Goal: Information Seeking & Learning: Learn about a topic

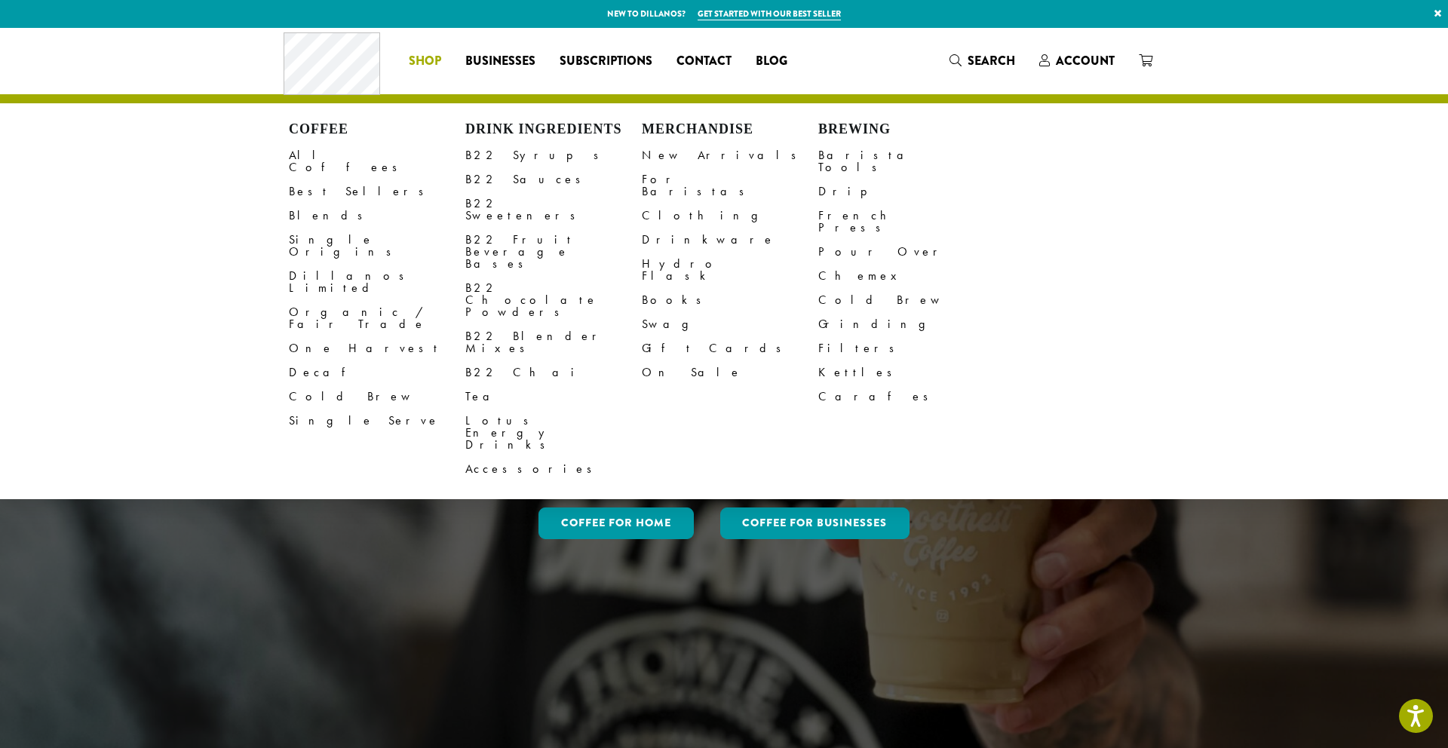
click at [433, 64] on span "Shop" at bounding box center [425, 61] width 32 height 19
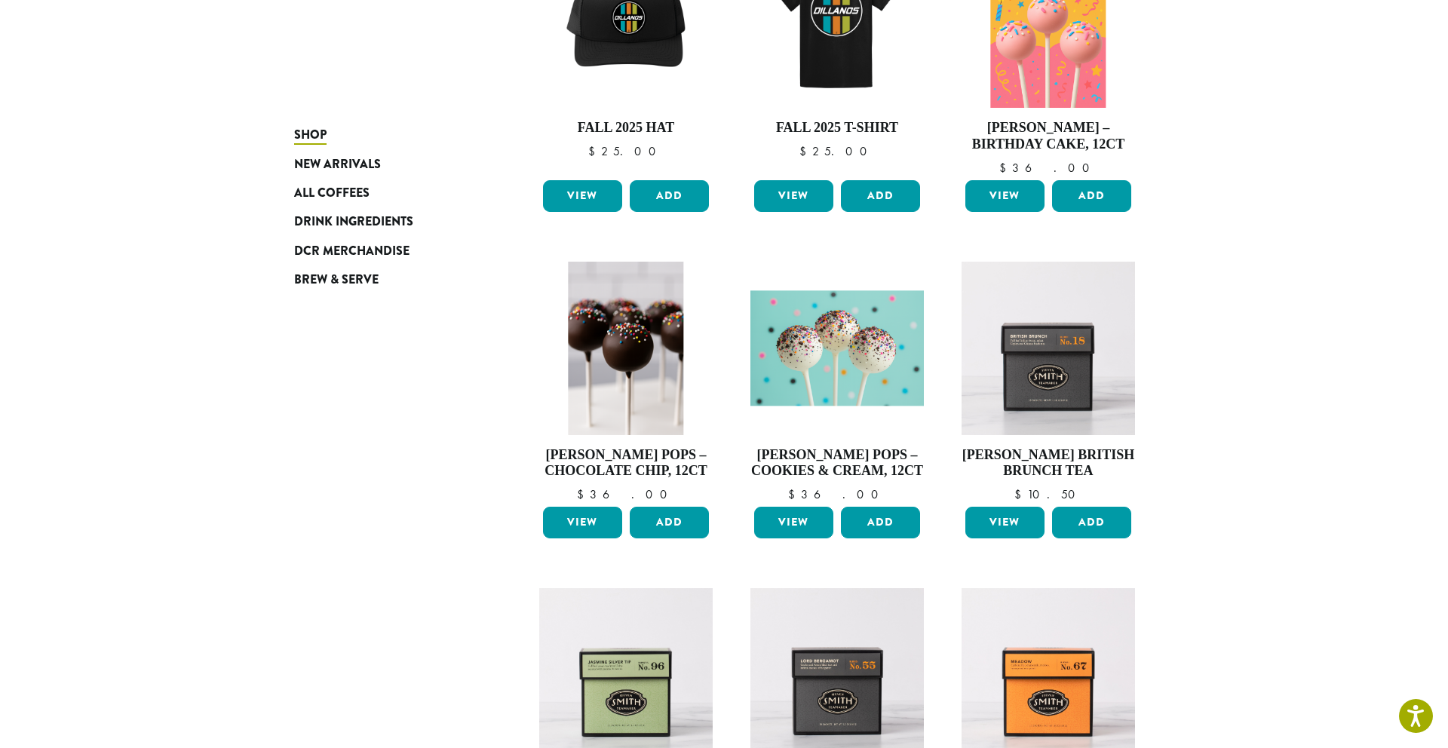
scroll to position [1121, 0]
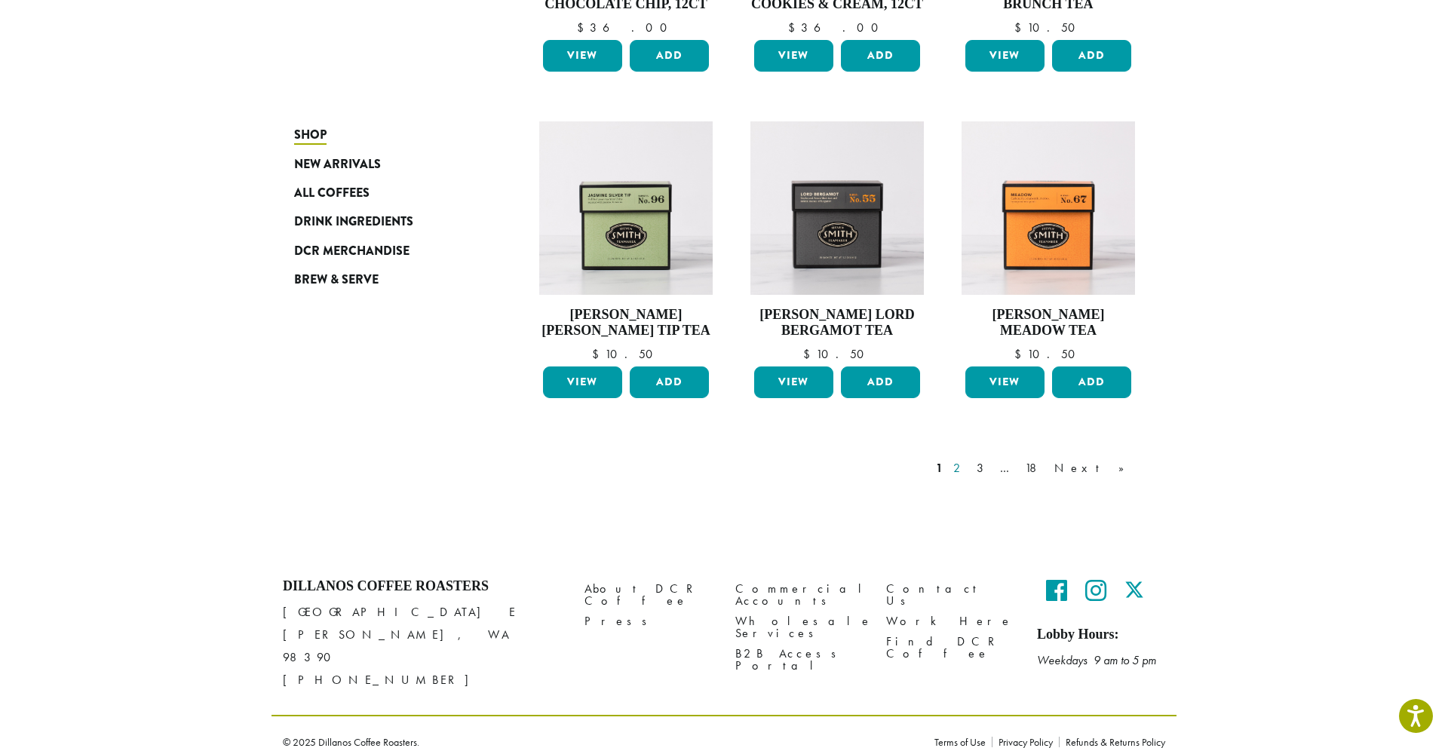
click at [969, 461] on link "2" at bounding box center [959, 468] width 19 height 18
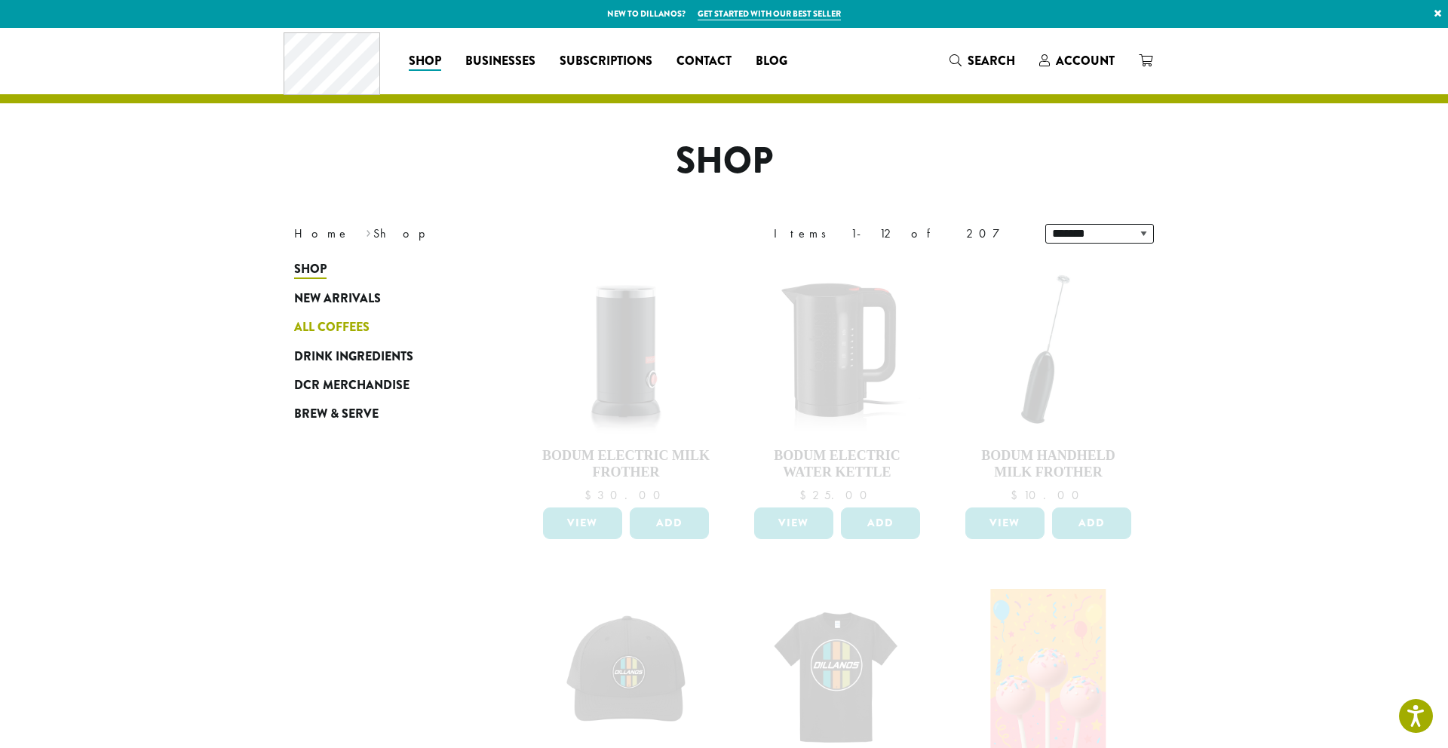
click at [342, 326] on span "All Coffees" at bounding box center [331, 327] width 75 height 19
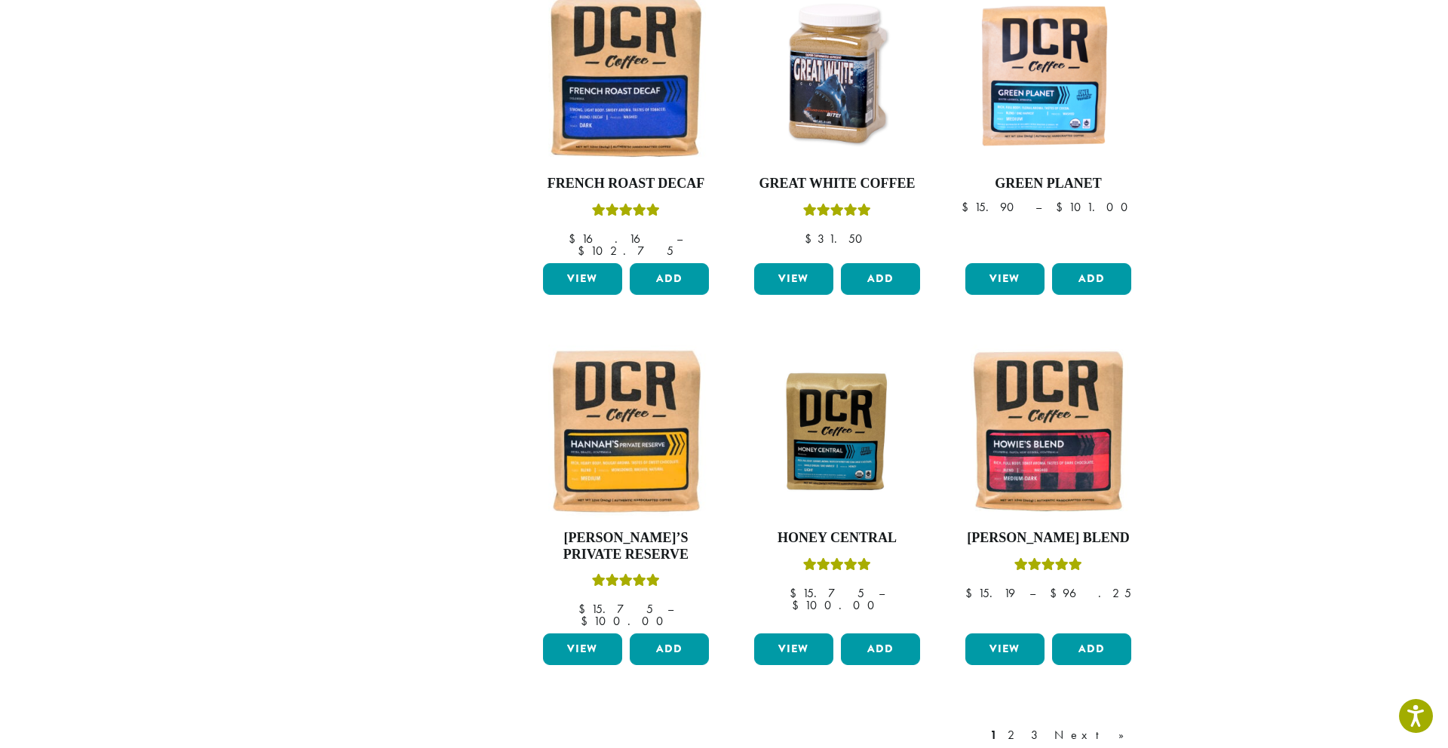
scroll to position [1013, 0]
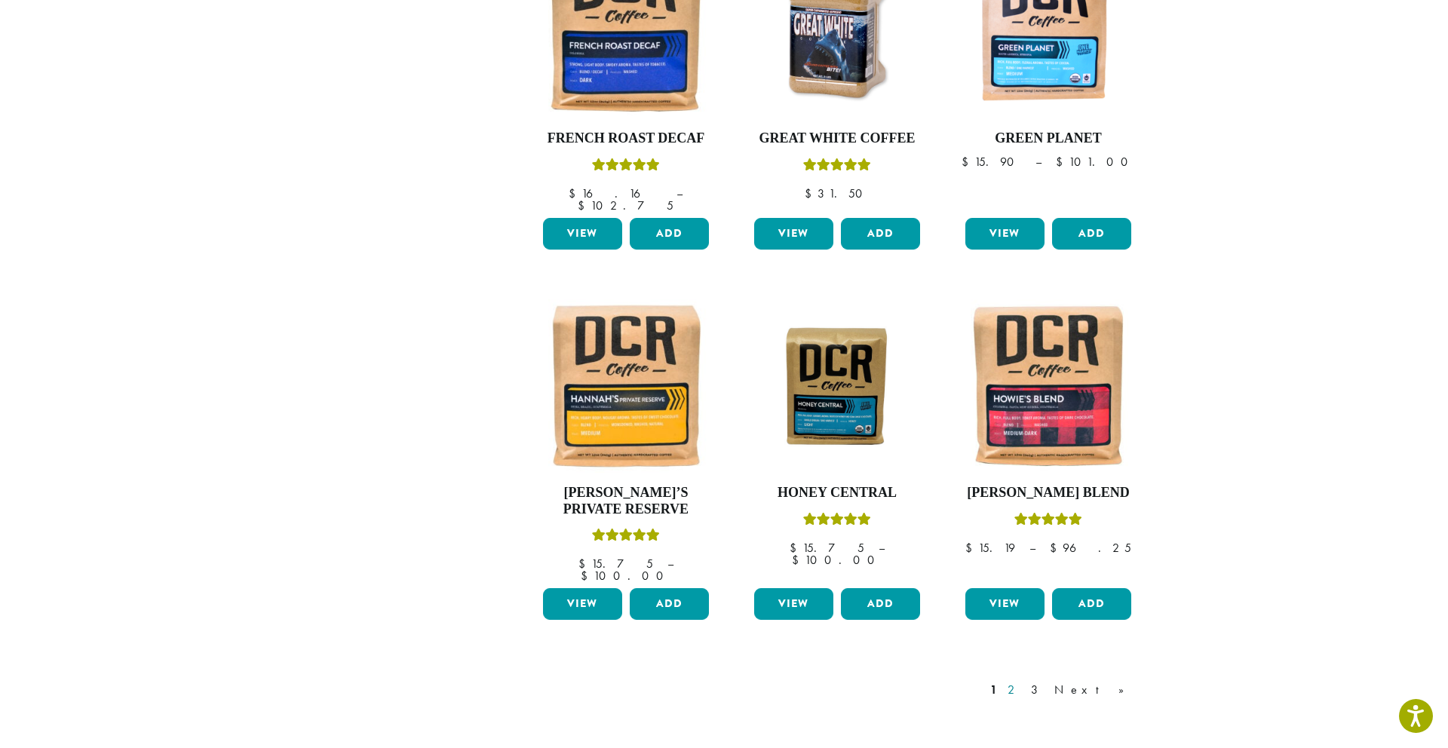
click at [1023, 681] on link "2" at bounding box center [1013, 690] width 19 height 18
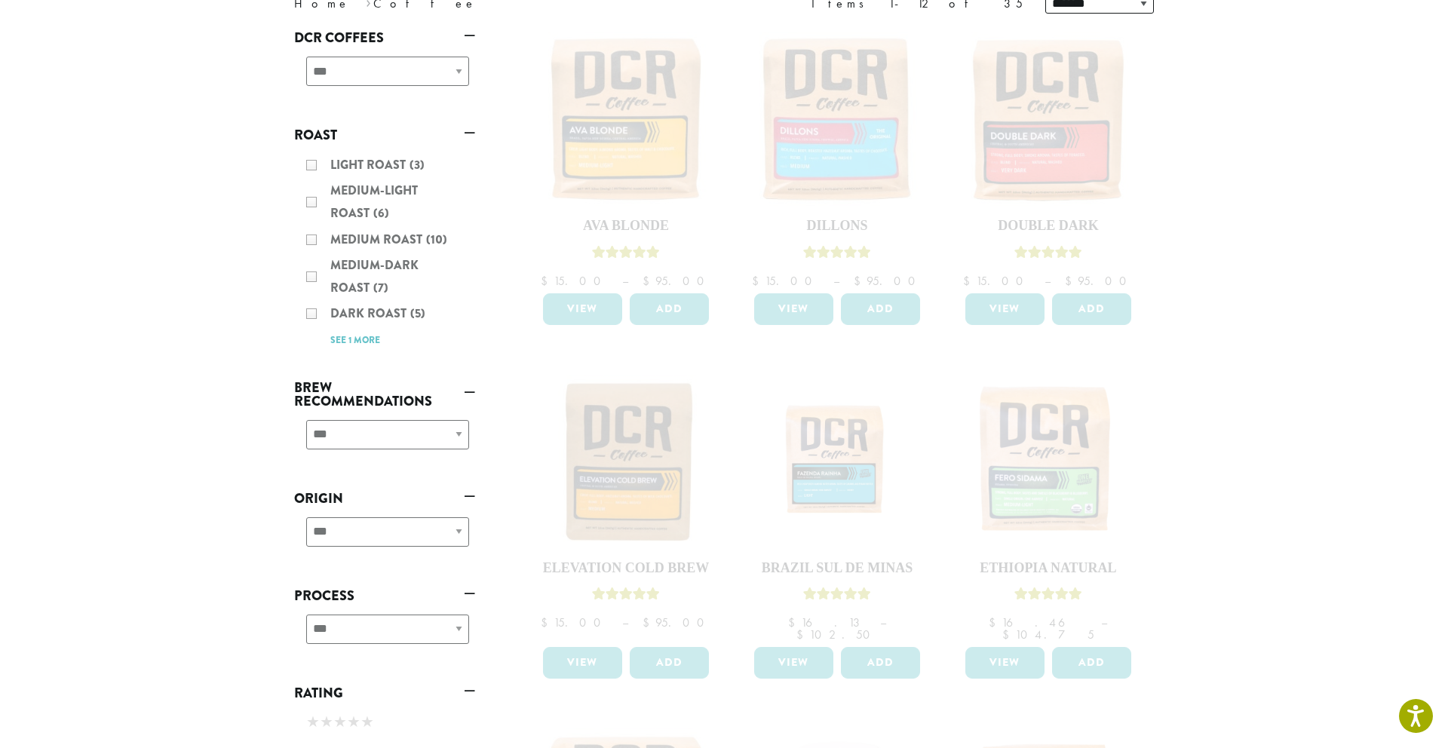
scroll to position [296, 0]
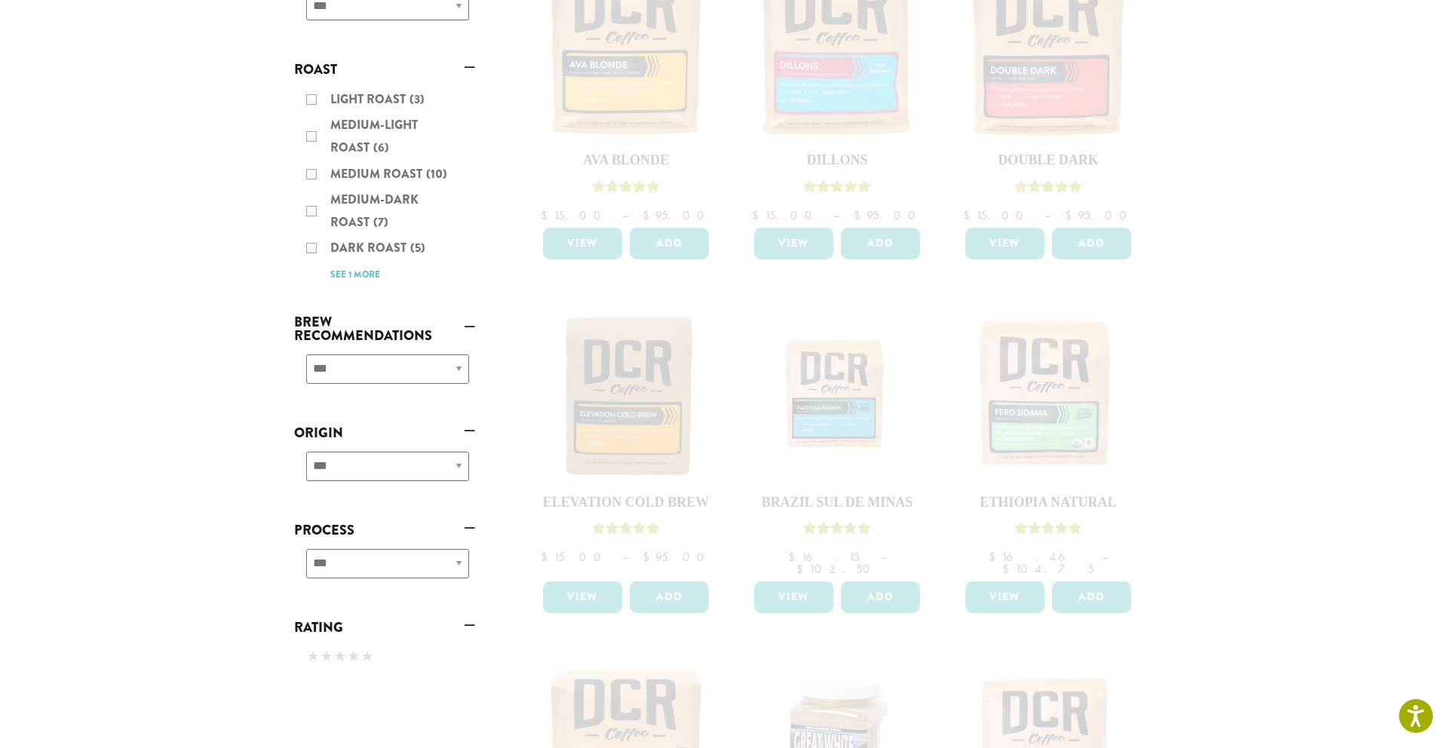
click at [366, 278] on div "Light Roast (3) Medium-Light Roast (6) Medium Roast (10) Medium-Dark Roast (7) …" at bounding box center [384, 186] width 181 height 209
click at [367, 276] on div "Light Roast (3) Medium-Light Roast (6) Medium Roast (10) Medium-Dark Roast (7) …" at bounding box center [384, 186] width 181 height 209
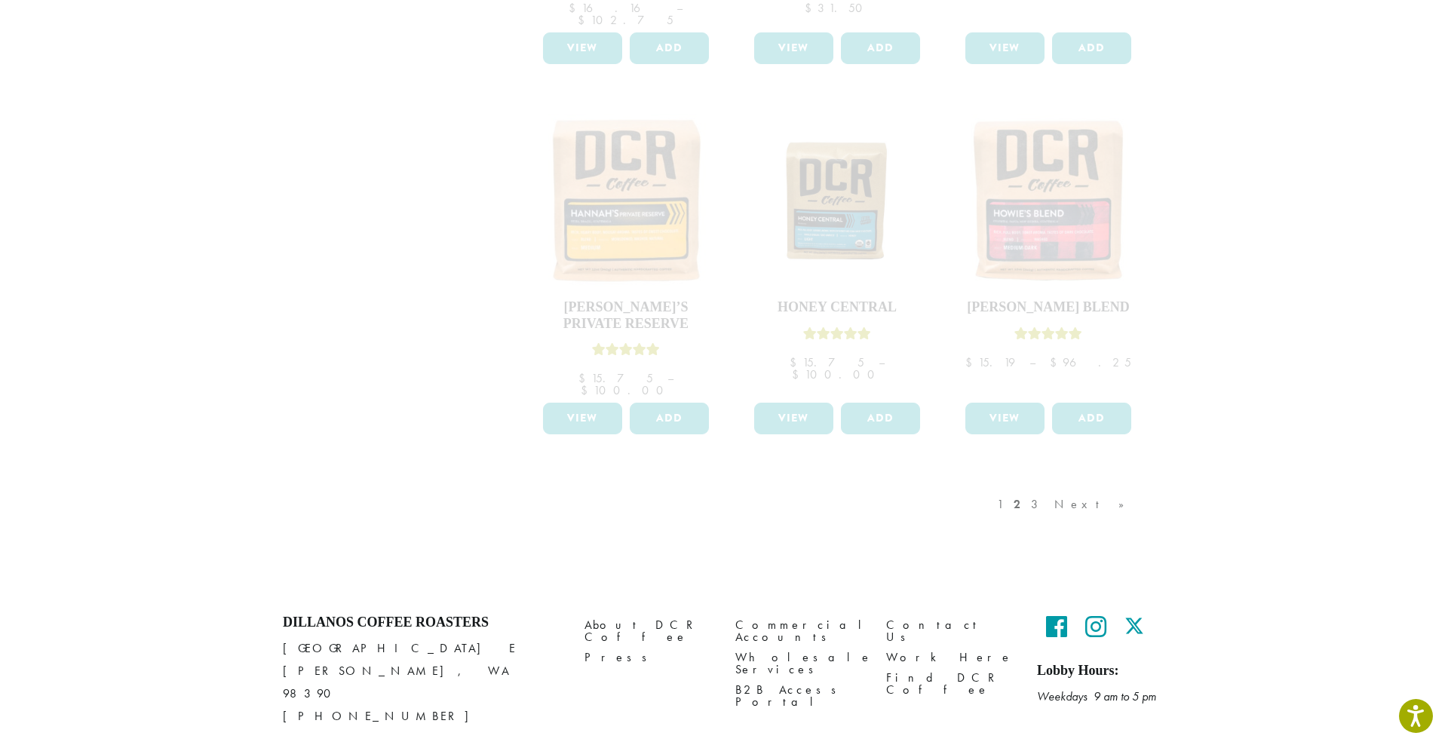
drag, startPoint x: 1077, startPoint y: 473, endPoint x: 1069, endPoint y: 468, distance: 9.4
click at [1077, 484] on div "1 2 3 Next »" at bounding box center [1068, 519] width 149 height 71
click at [1069, 484] on div "1 2 3 Next »" at bounding box center [1068, 519] width 149 height 71
click at [1094, 614] on icon at bounding box center [1095, 626] width 21 height 24
click at [1071, 484] on div "1 2 3 Next »" at bounding box center [1068, 519] width 149 height 71
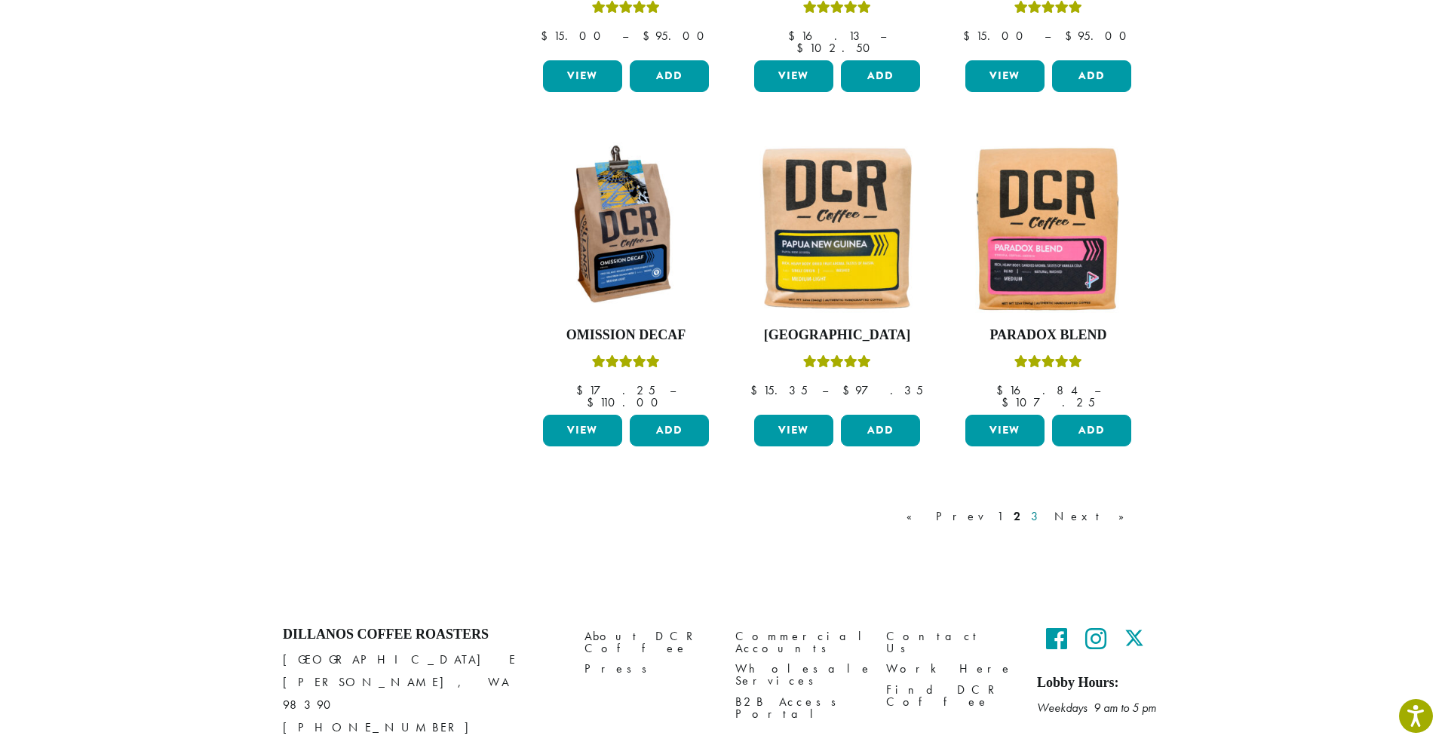
click at [1047, 507] on link "3" at bounding box center [1037, 516] width 19 height 18
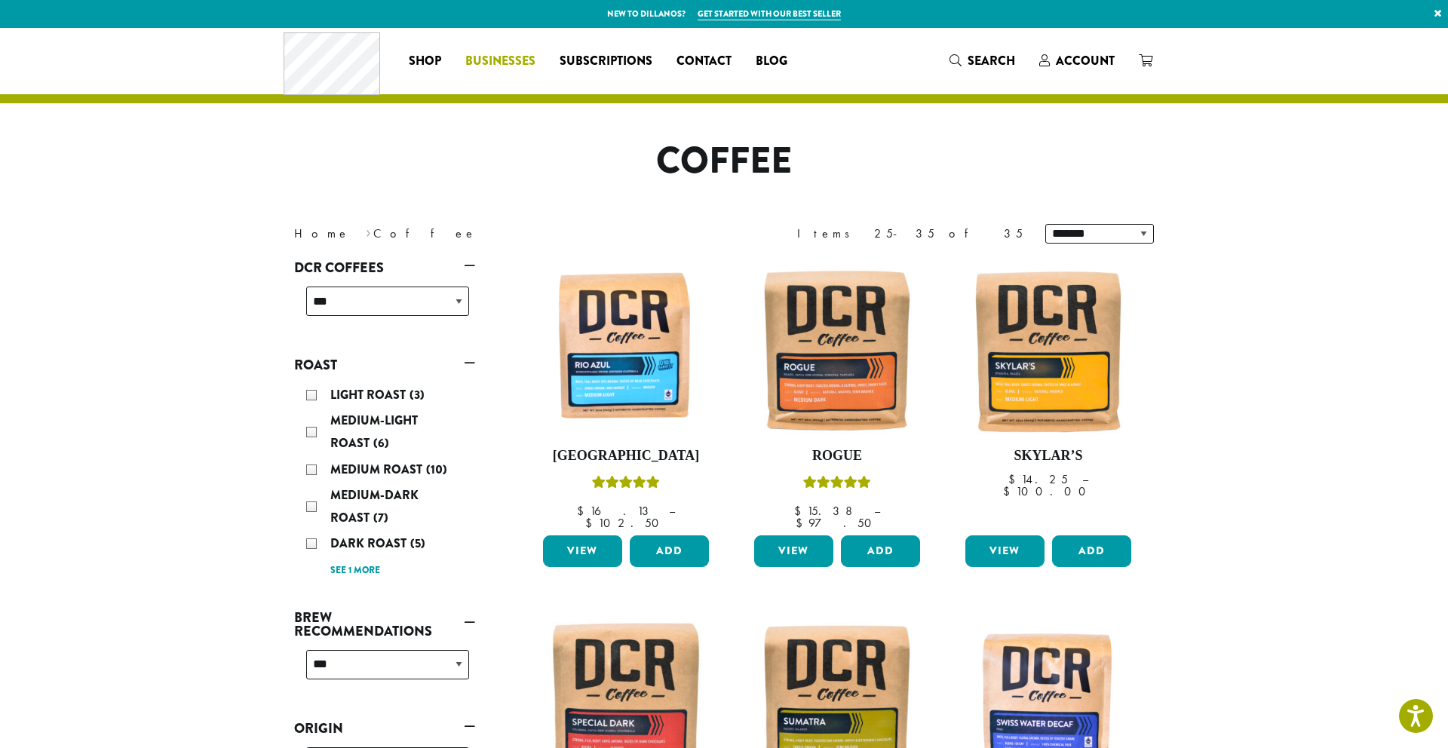
click at [507, 61] on span "Businesses" at bounding box center [500, 61] width 70 height 19
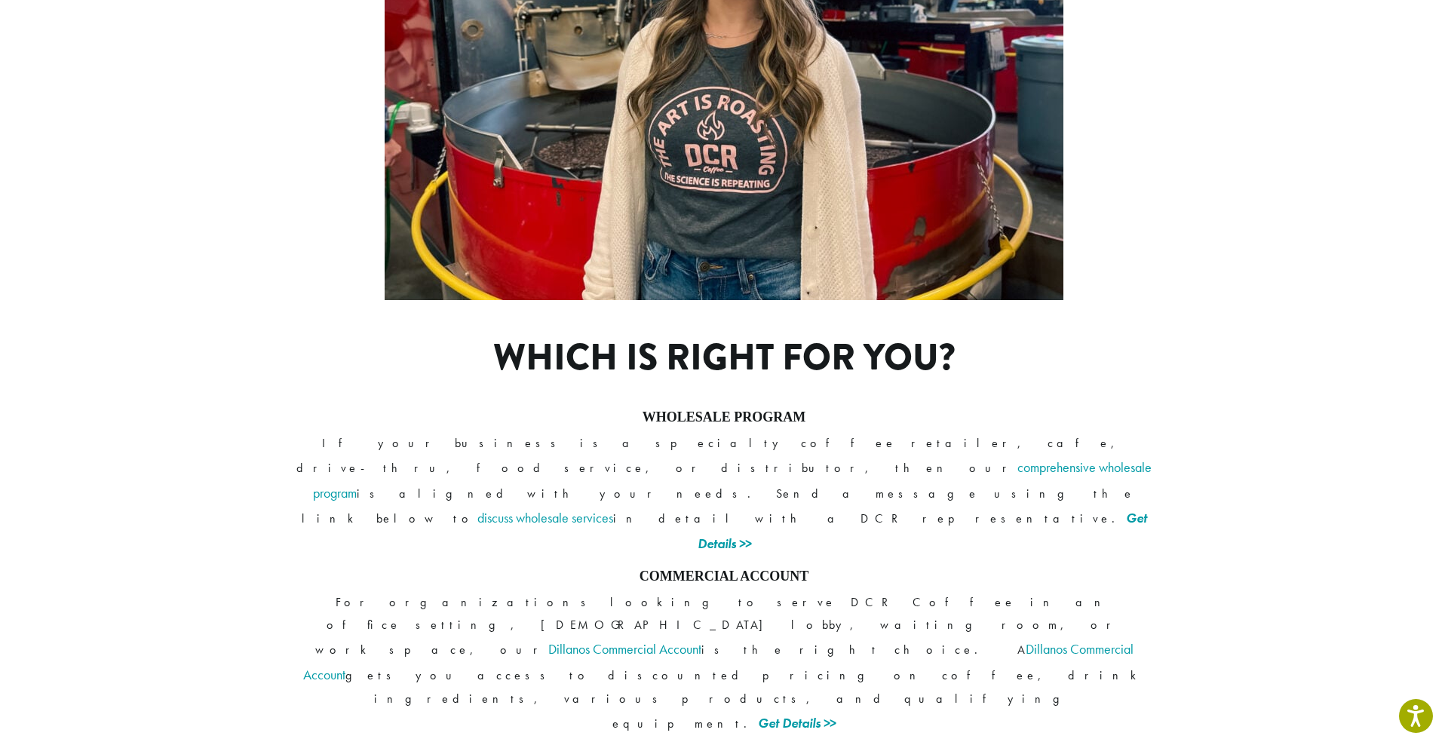
scroll to position [1009, 0]
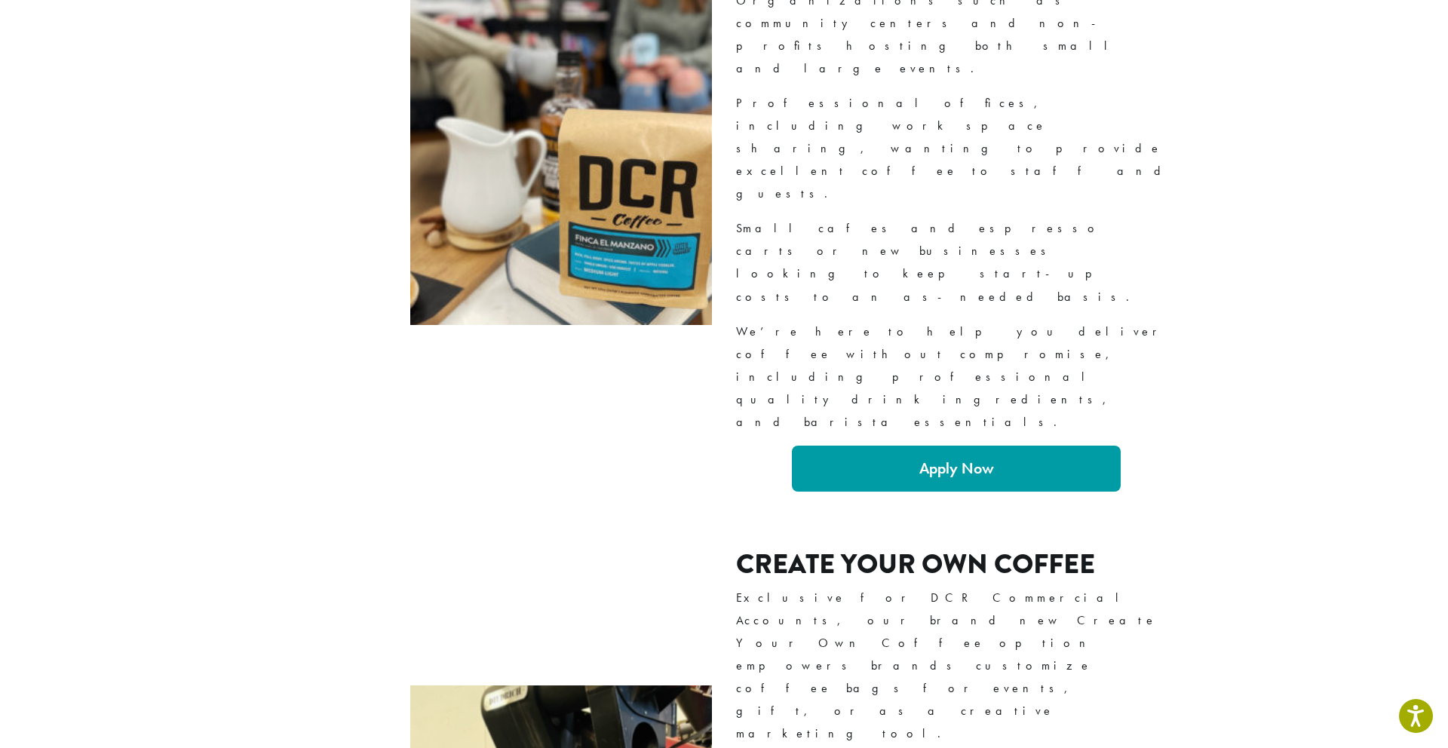
scroll to position [1824, 0]
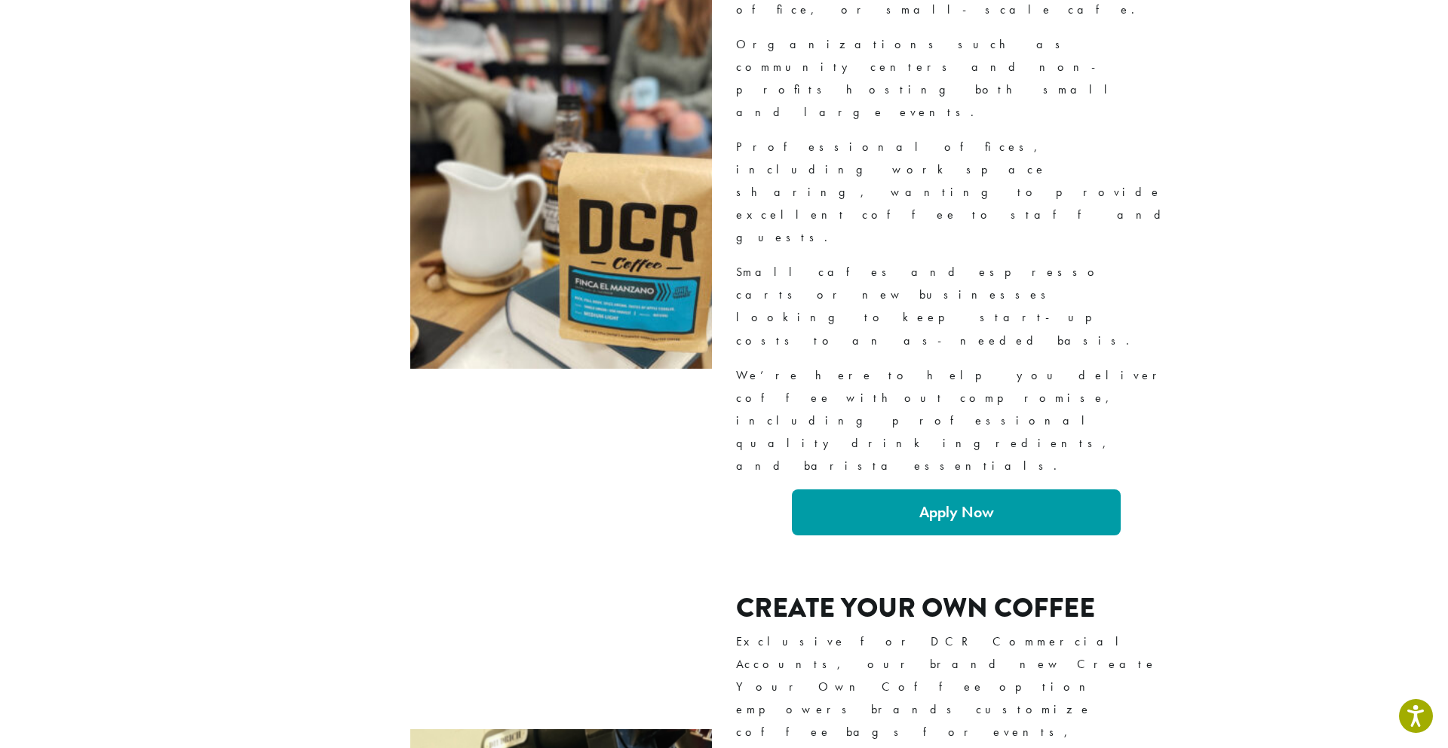
drag, startPoint x: 283, startPoint y: 455, endPoint x: 496, endPoint y: 489, distance: 215.3
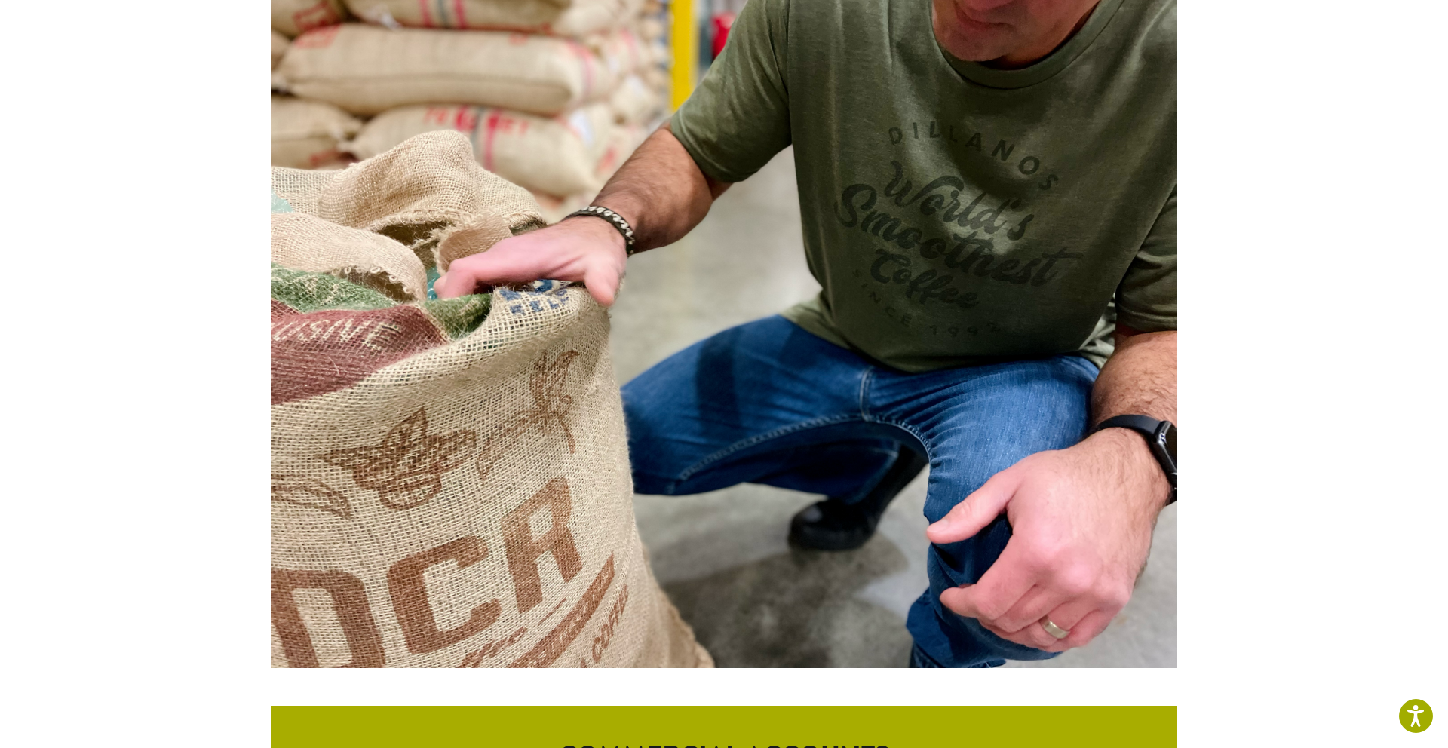
scroll to position [0, 0]
